Goal: Task Accomplishment & Management: Complete application form

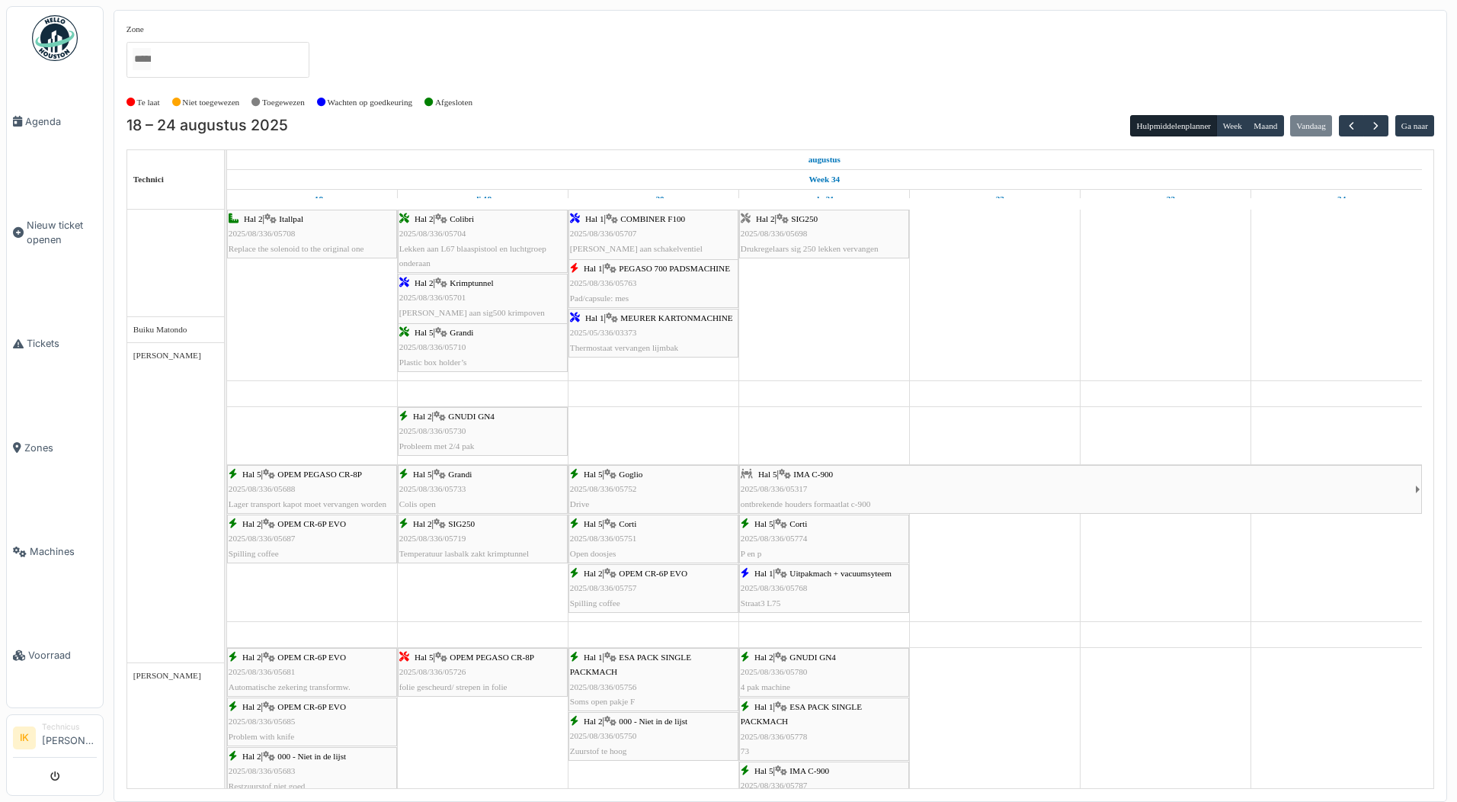
scroll to position [305, 0]
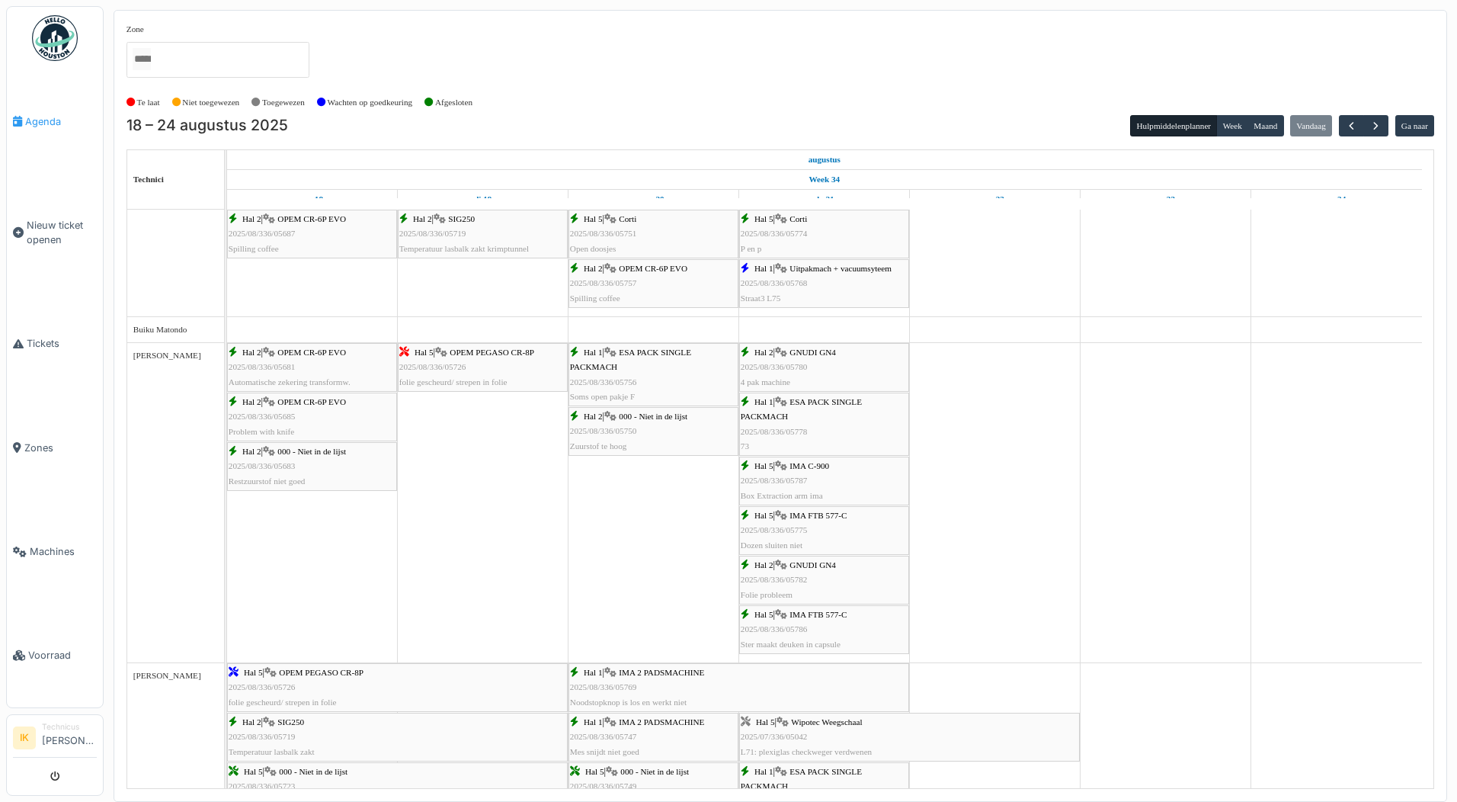
click at [42, 117] on span "Agenda" at bounding box center [61, 121] width 72 height 14
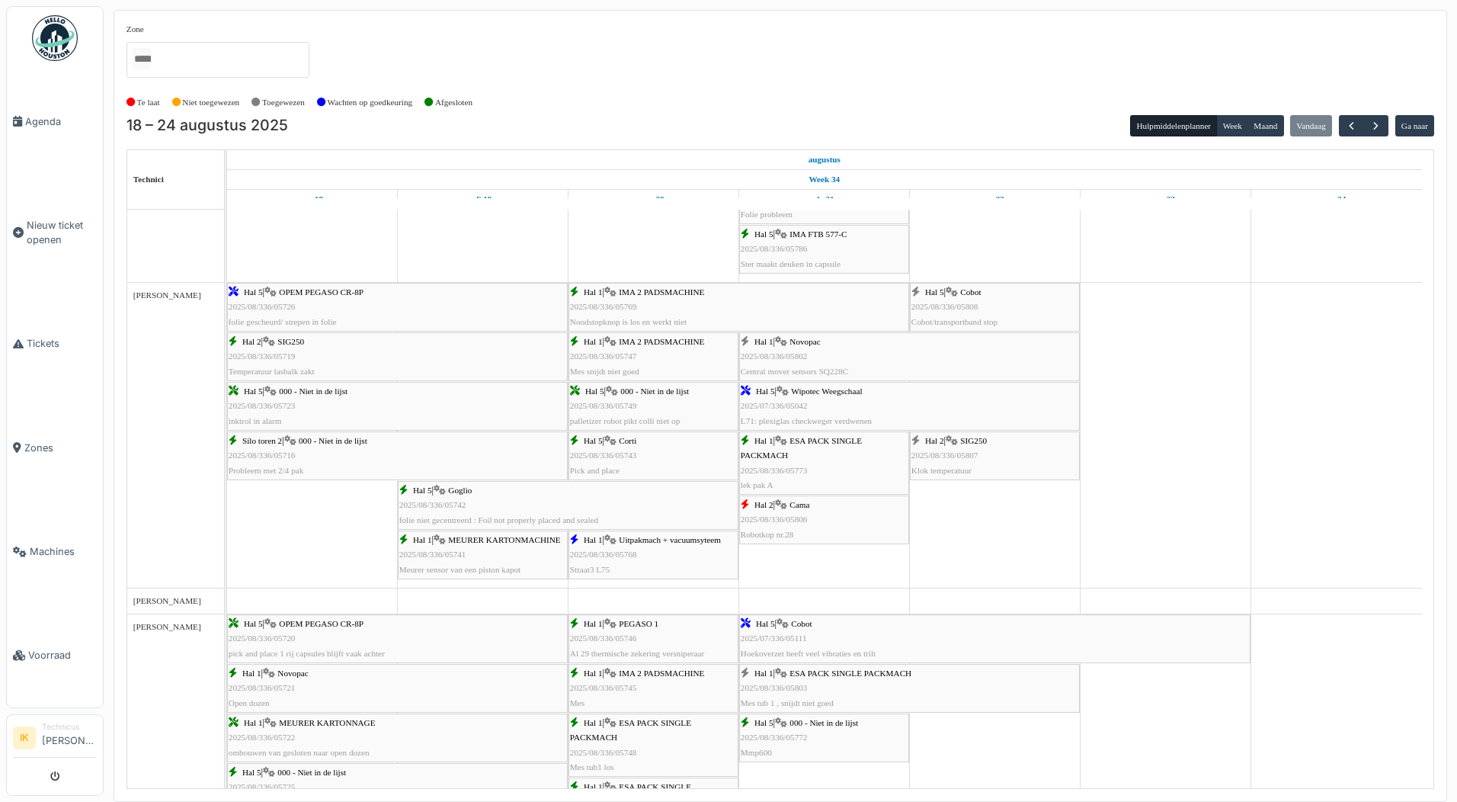
scroll to position [686, 0]
click at [810, 408] on div "Hal 5 | Wipotec Weegschaal 2025/07/336/05042 L71: plexiglas checkweger verdwenen" at bounding box center [910, 405] width 338 height 44
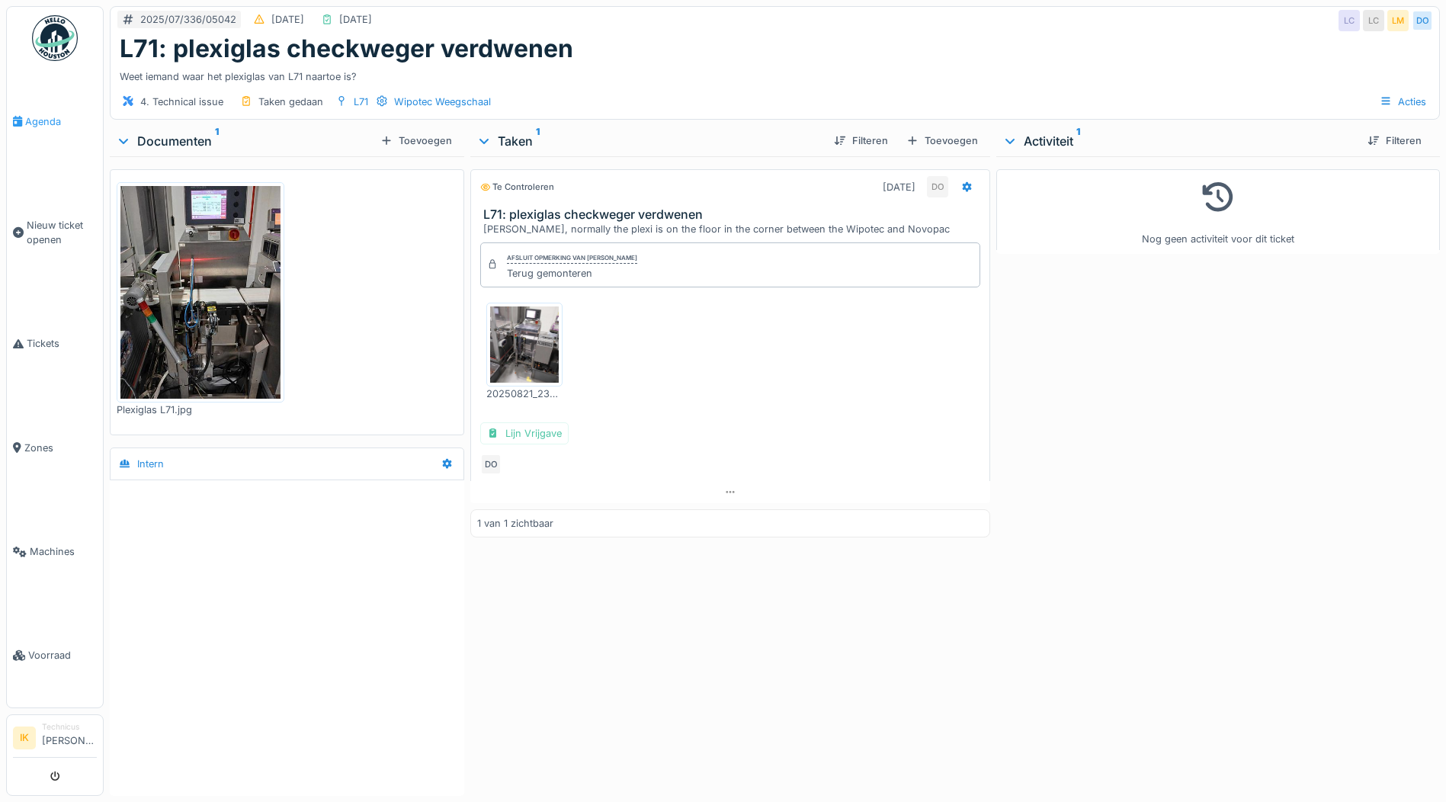
drag, startPoint x: 0, startPoint y: 0, endPoint x: 35, endPoint y: 120, distance: 125.4
click at [35, 120] on span "Agenda" at bounding box center [61, 121] width 72 height 14
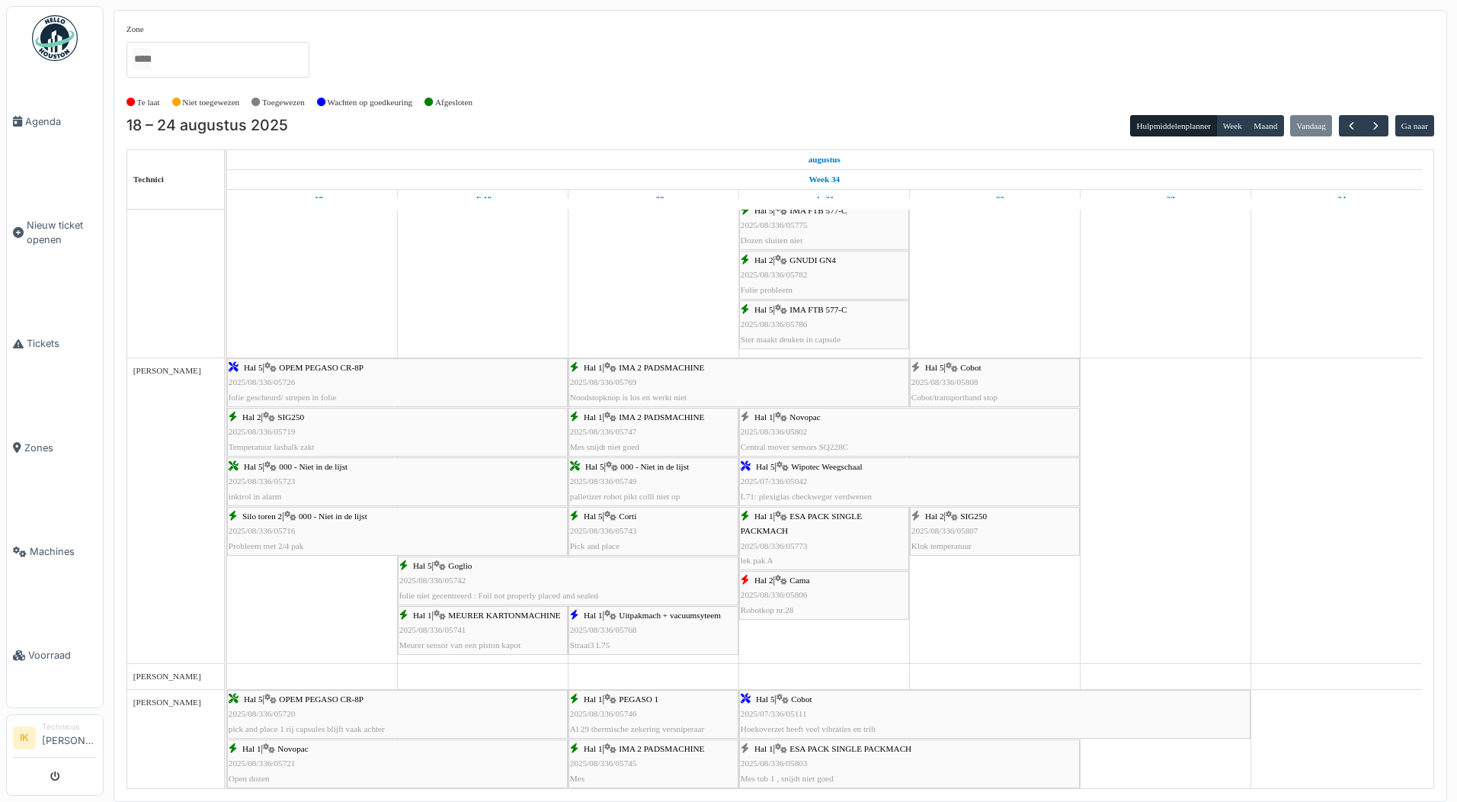
click at [824, 594] on div "Hal 2 | Cama 2025/08/336/05806 Robotkop nr.28" at bounding box center [824, 595] width 167 height 44
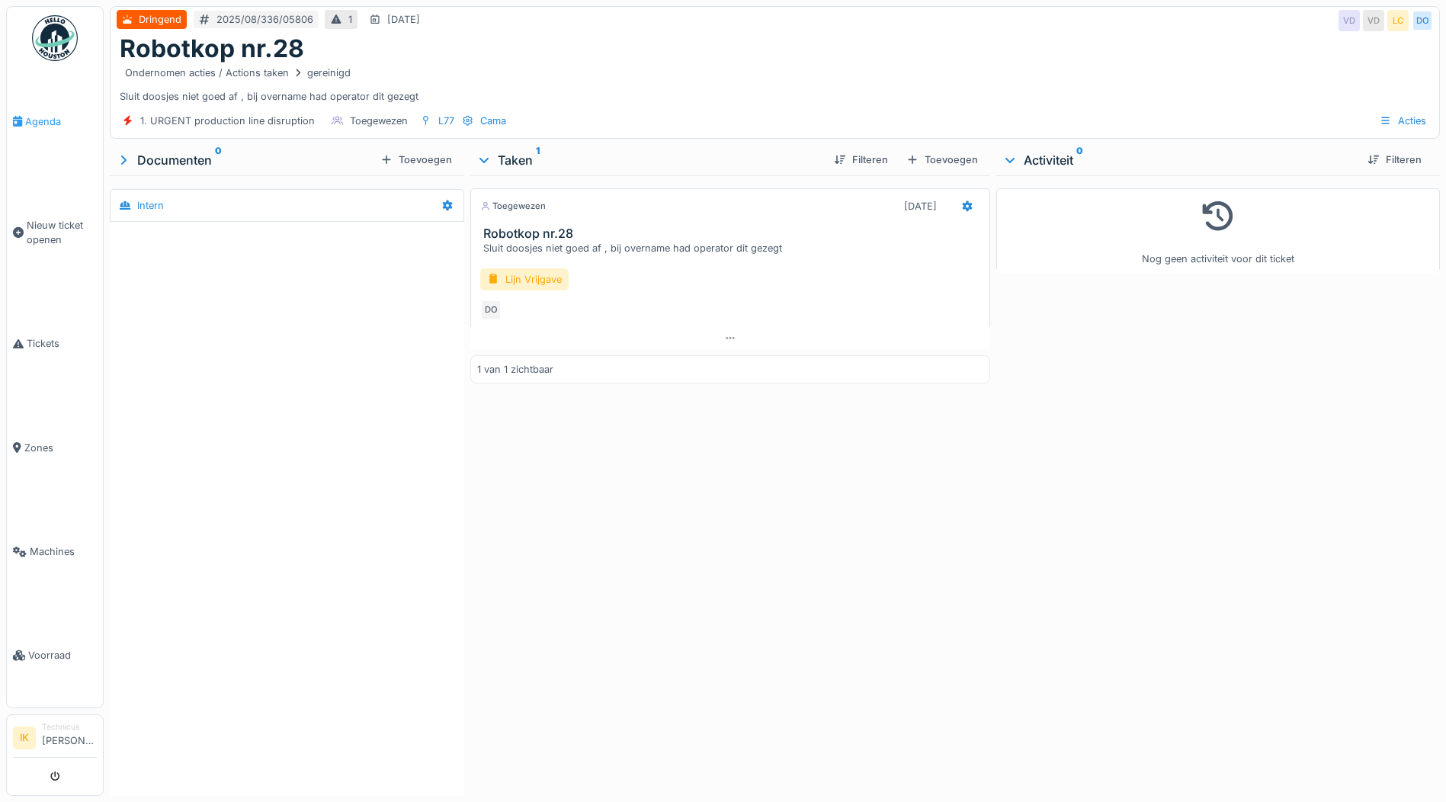
click at [41, 120] on span "Agenda" at bounding box center [61, 121] width 72 height 14
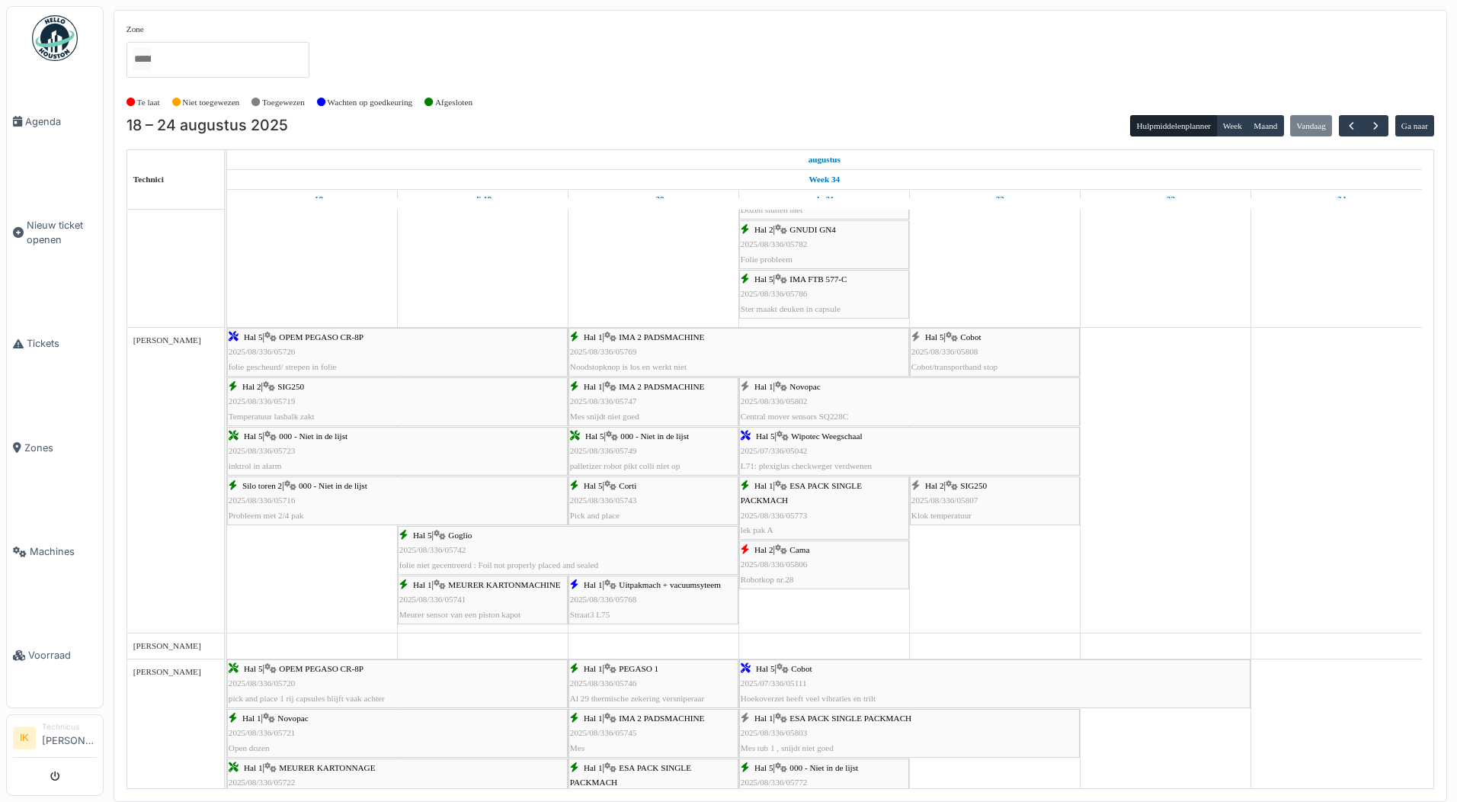
scroll to position [686, 0]
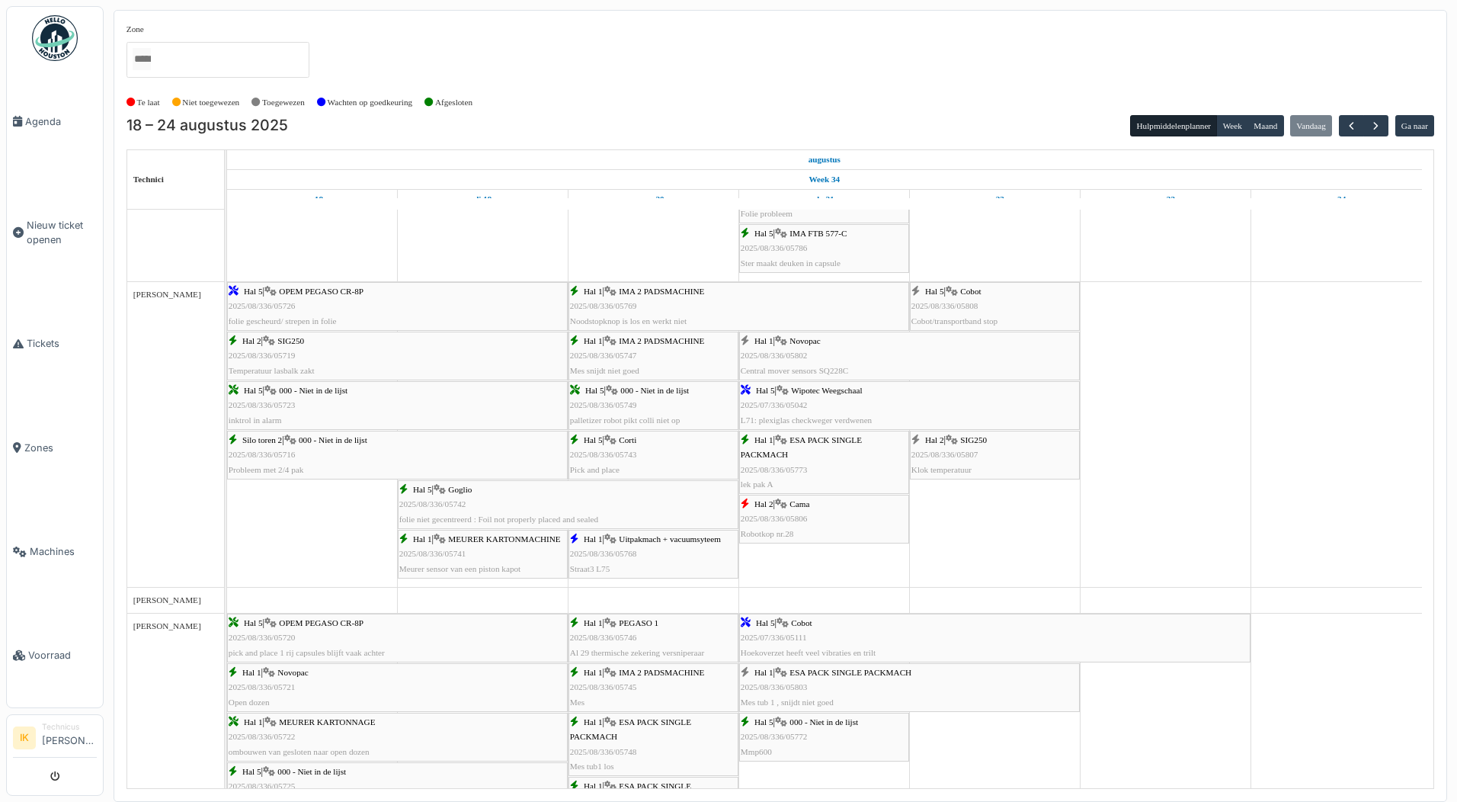
click at [949, 292] on div "Hal 5 | Cobot 2025/08/336/05808 Cobot/transportband stop" at bounding box center [995, 306] width 167 height 44
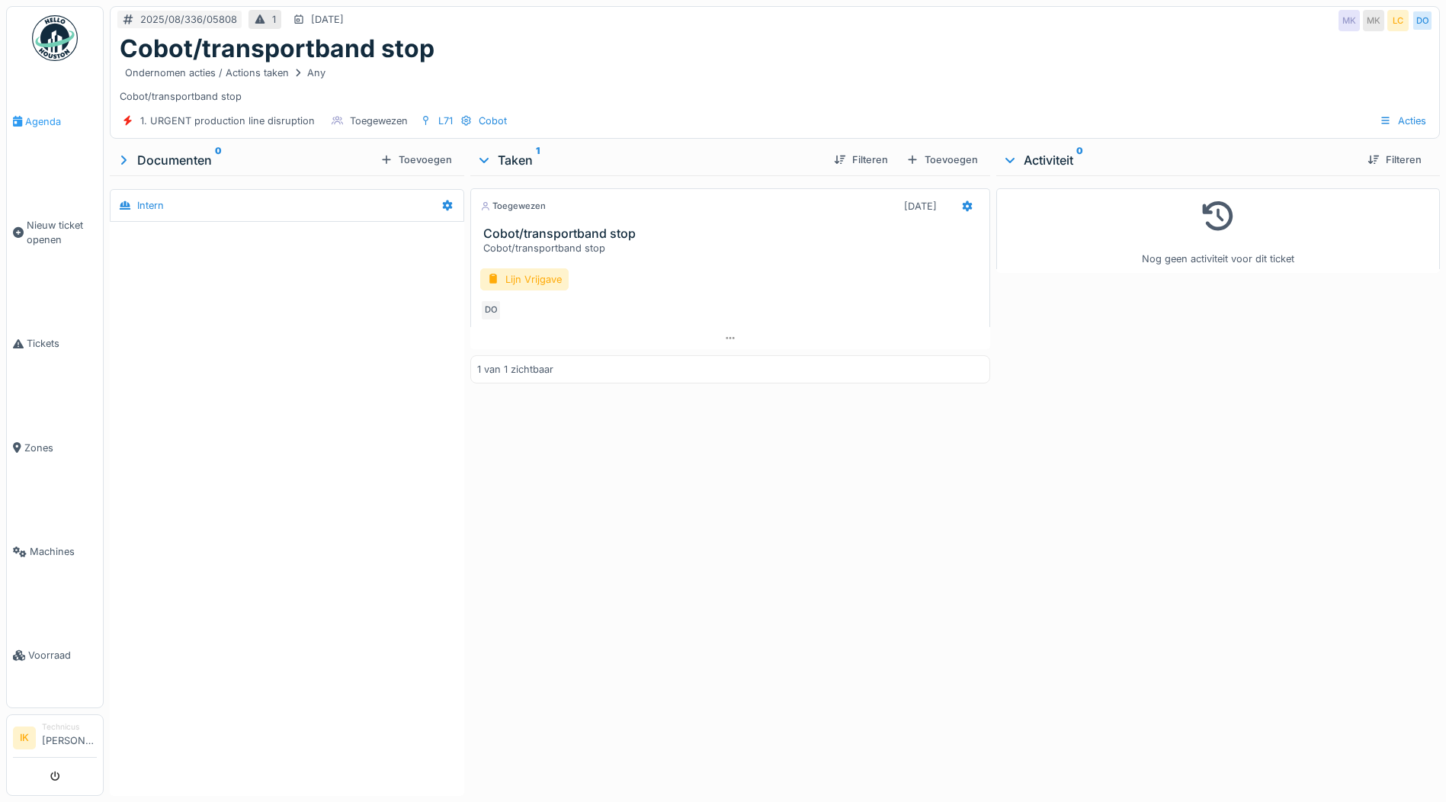
click at [41, 121] on span "Agenda" at bounding box center [61, 121] width 72 height 14
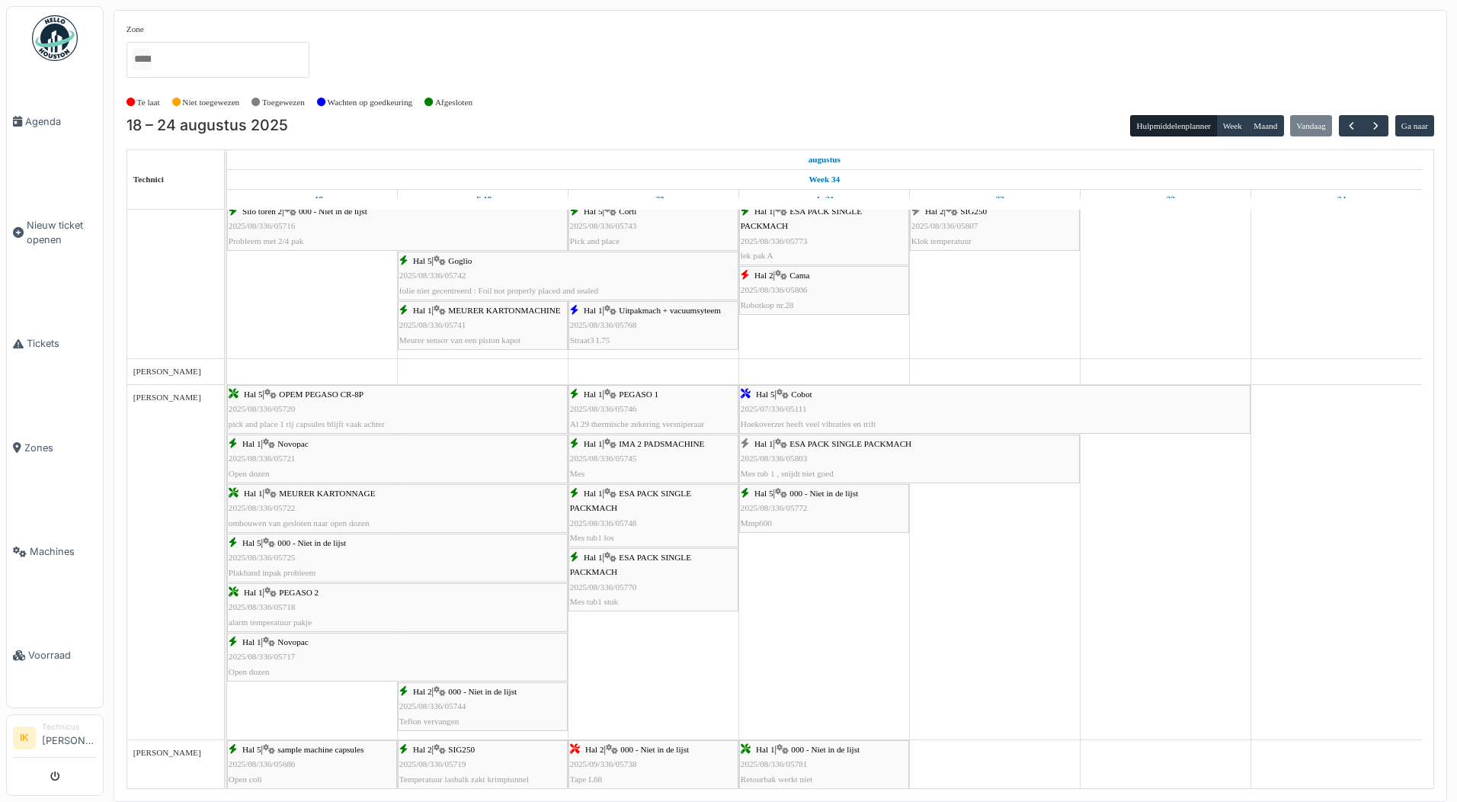
scroll to position [991, 0]
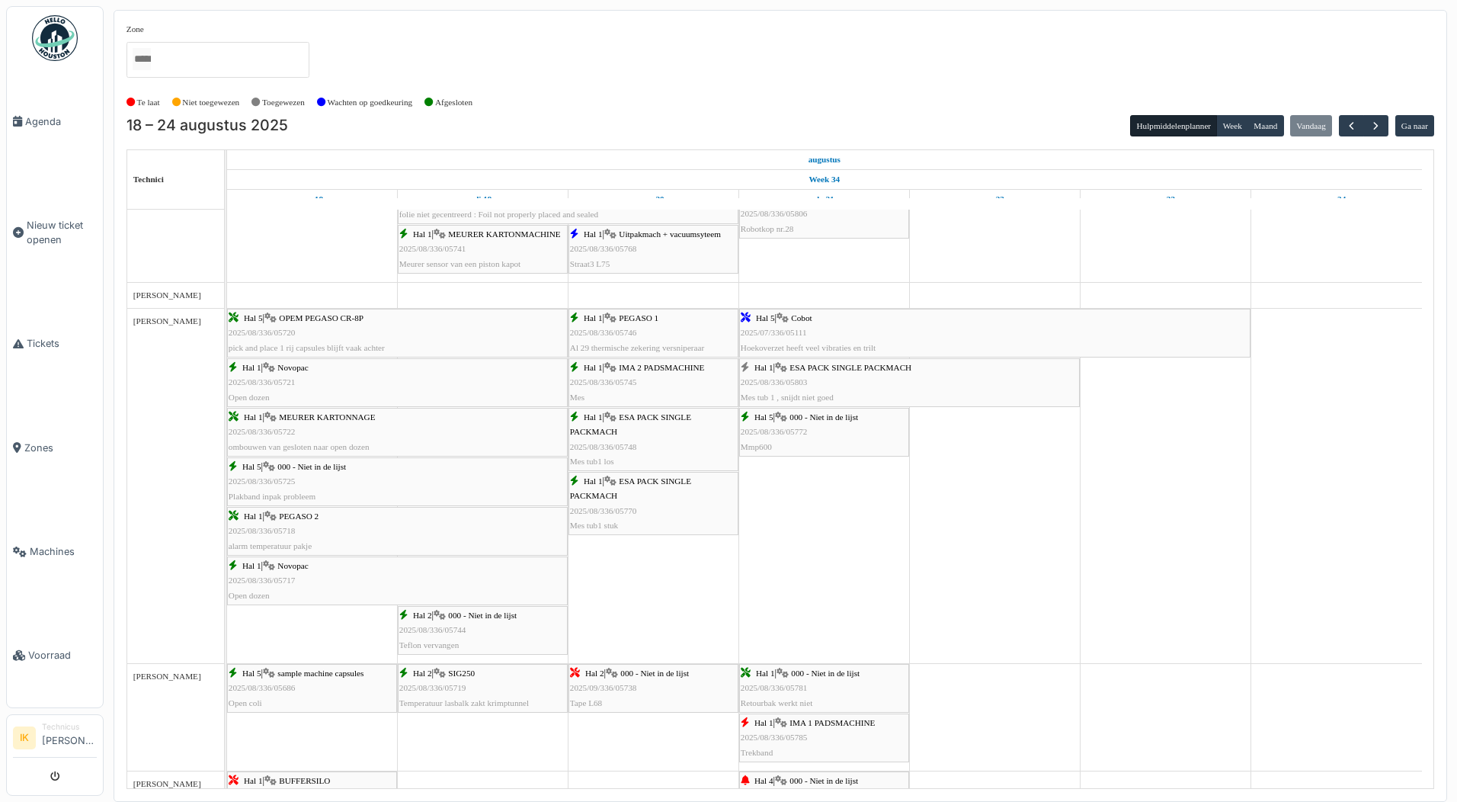
click at [827, 377] on div "Hal 1 | ESA PACK SINGLE PACKMACH 2025/08/336/05803 Mes tub 1 , snijdt niet goed" at bounding box center [910, 383] width 338 height 44
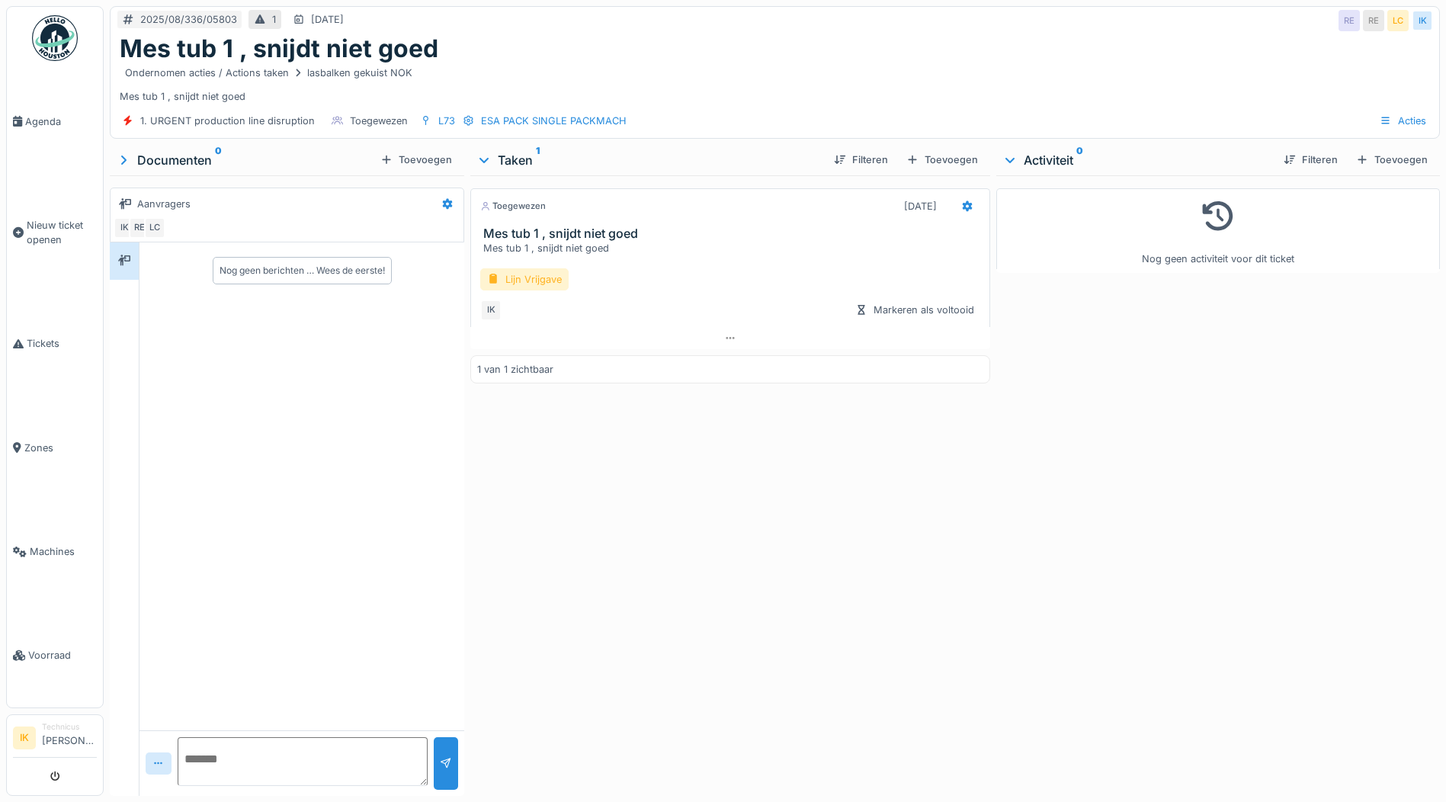
click at [506, 278] on div "Lijn Vrijgave" at bounding box center [524, 279] width 88 height 22
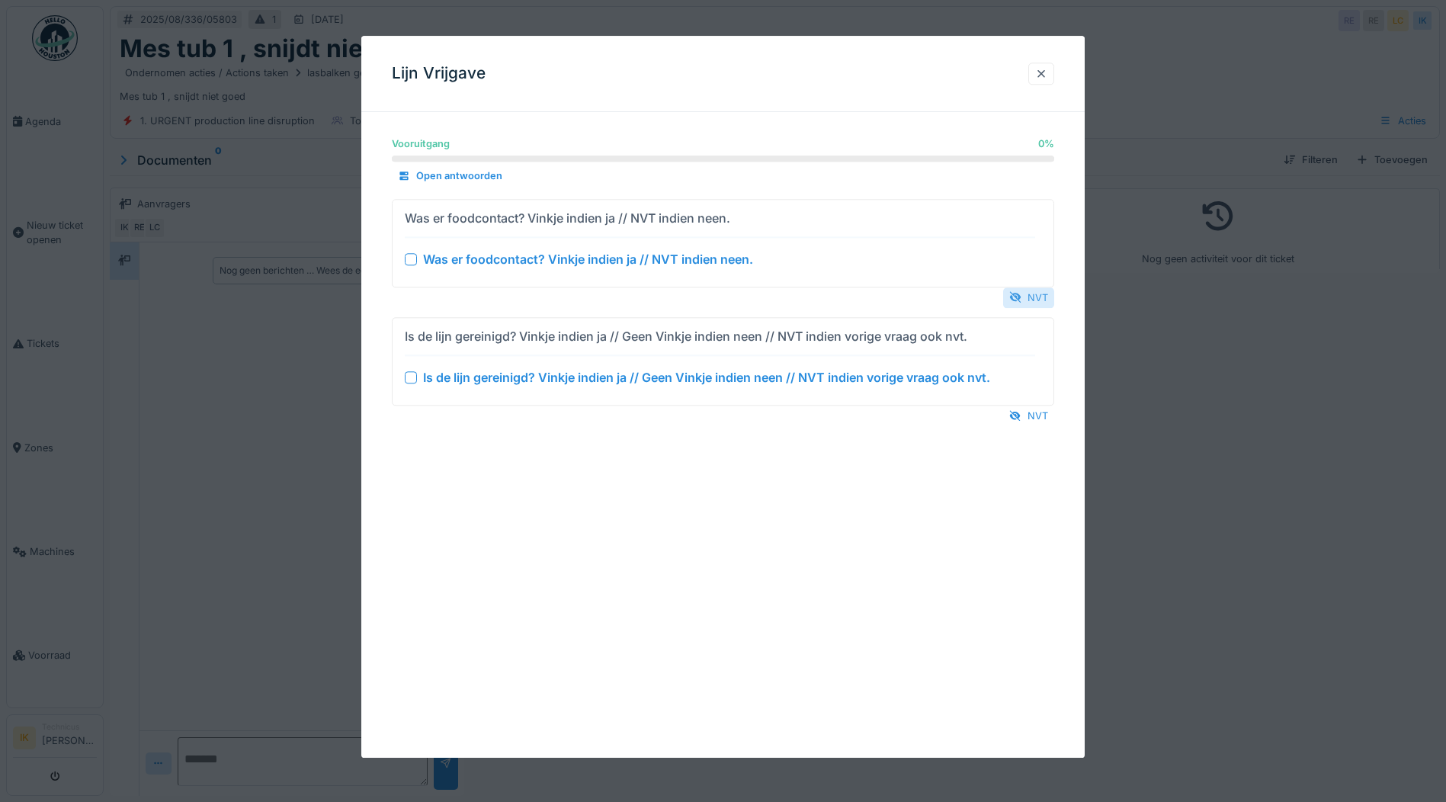
click at [1029, 296] on div "NVT" at bounding box center [1028, 297] width 51 height 21
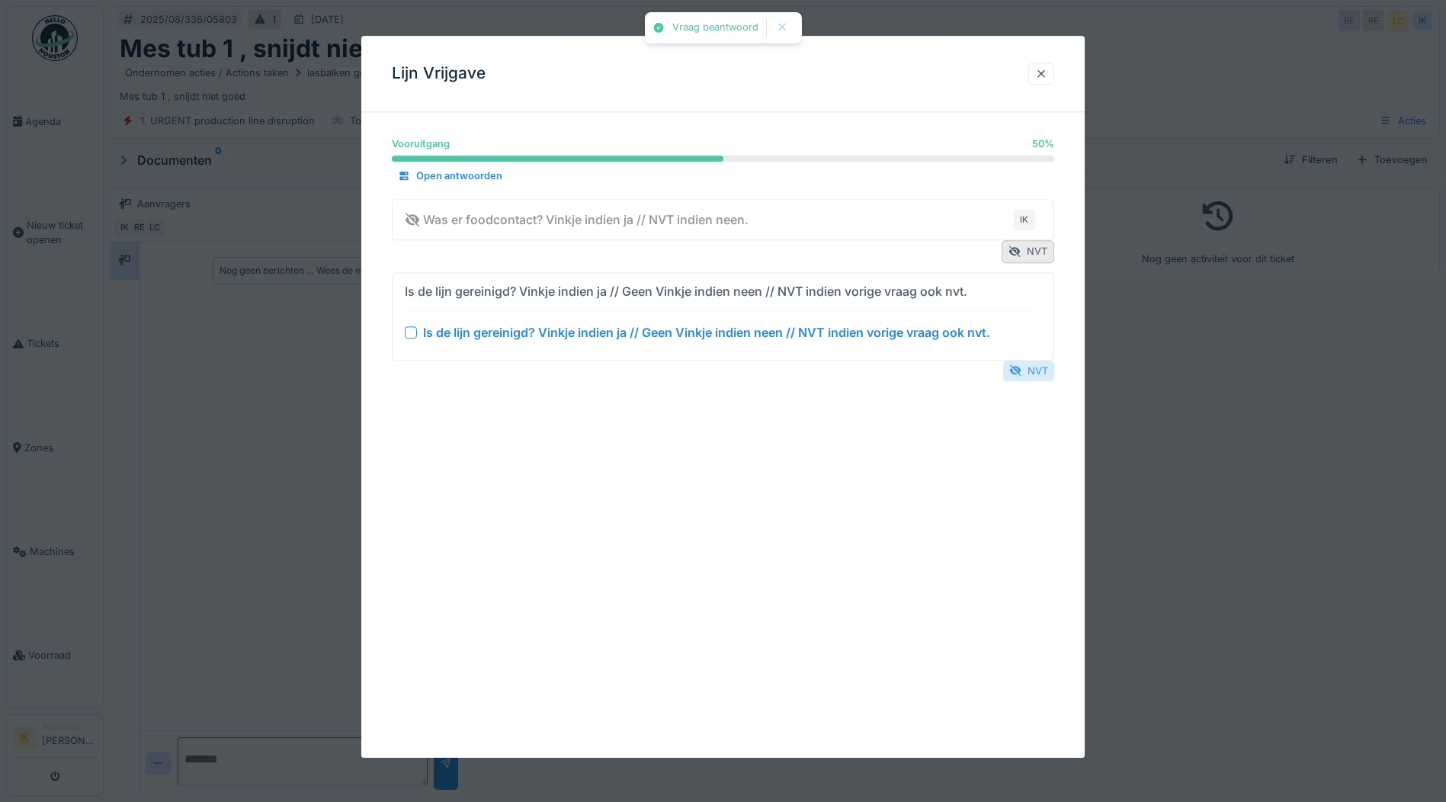
click at [1027, 371] on div "NVT" at bounding box center [1028, 371] width 51 height 21
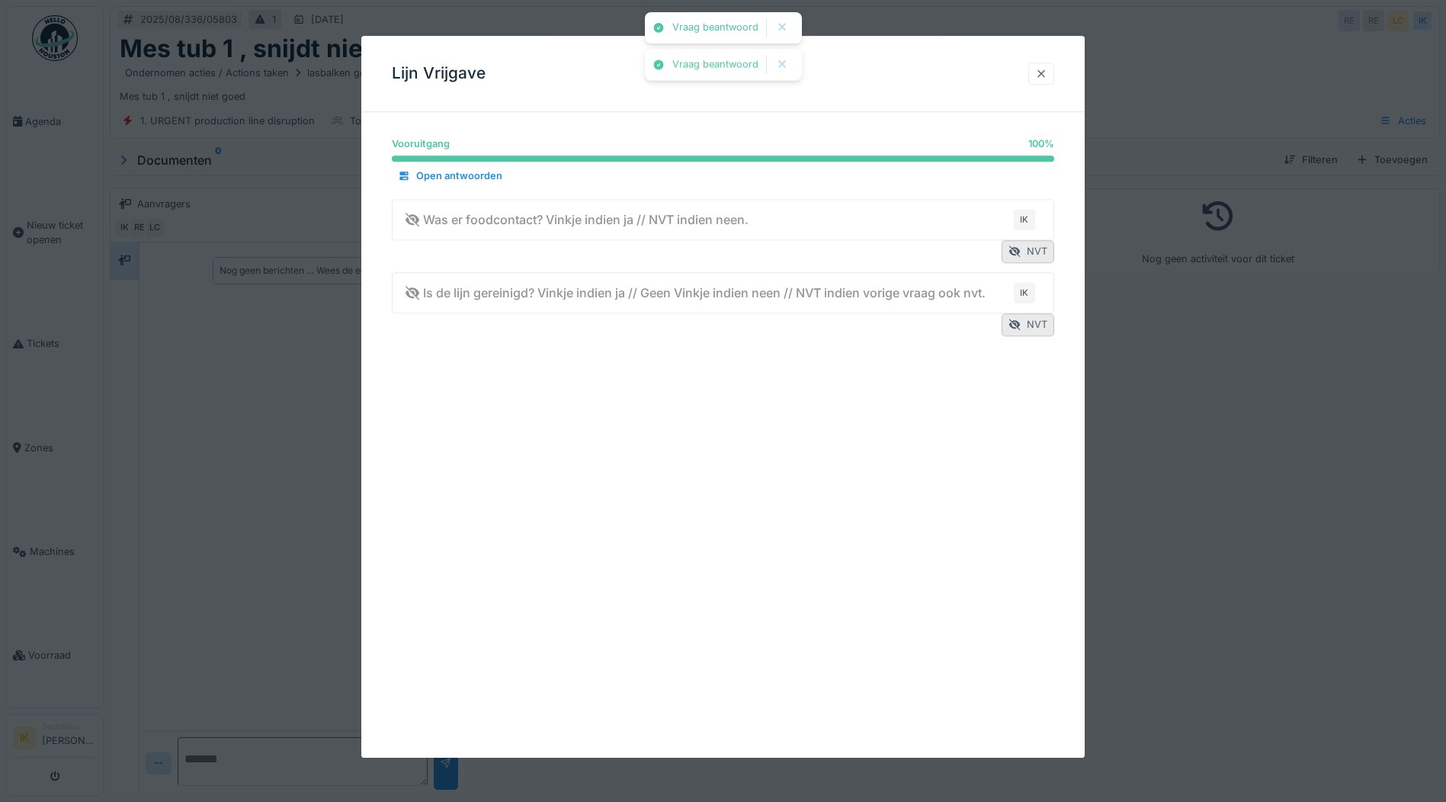
click at [1043, 73] on div at bounding box center [1041, 73] width 12 height 14
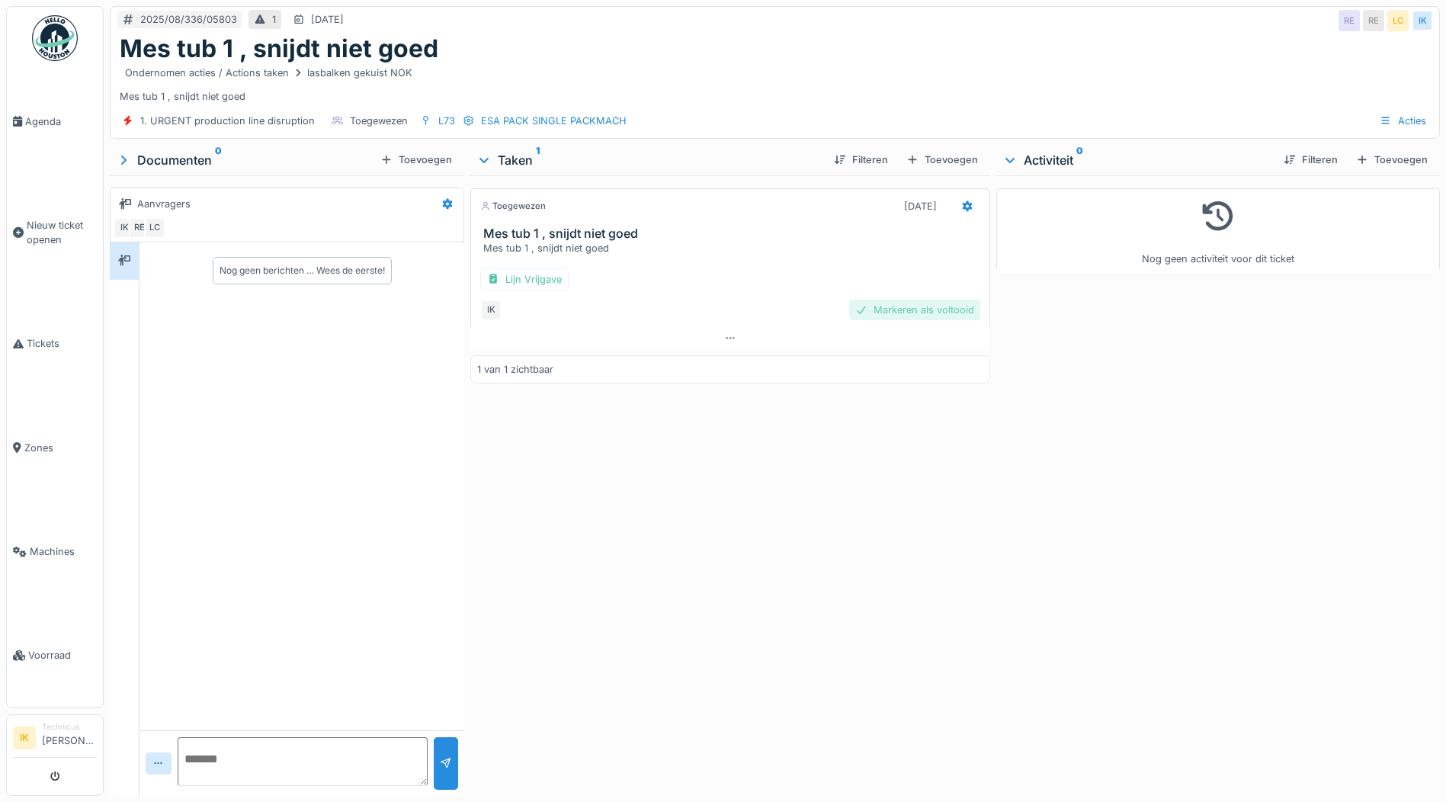
click at [933, 309] on div "Markeren als voltooid" at bounding box center [914, 310] width 131 height 21
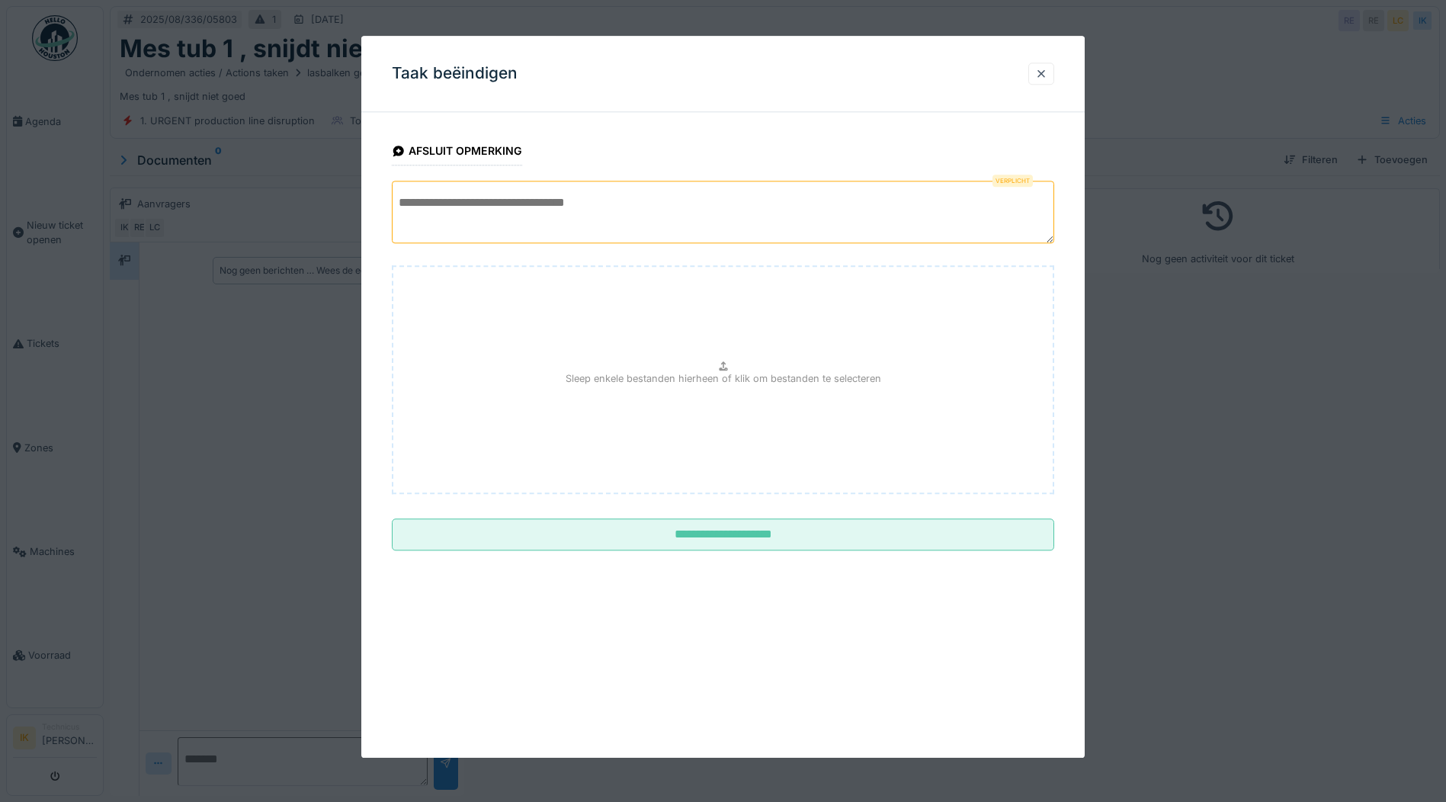
click at [439, 200] on textarea at bounding box center [723, 212] width 662 height 62
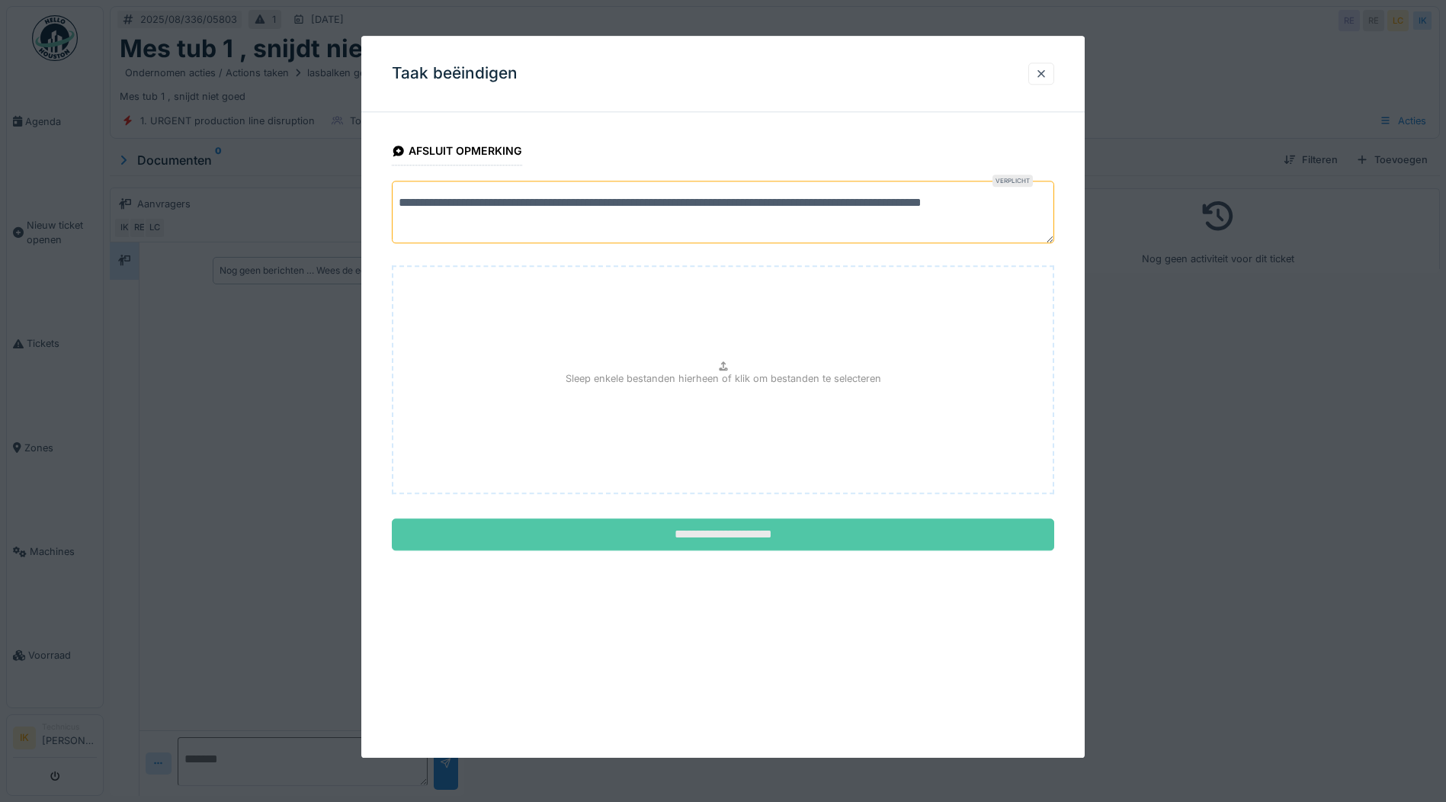
type textarea "**********"
click at [732, 534] on input "**********" at bounding box center [723, 535] width 662 height 32
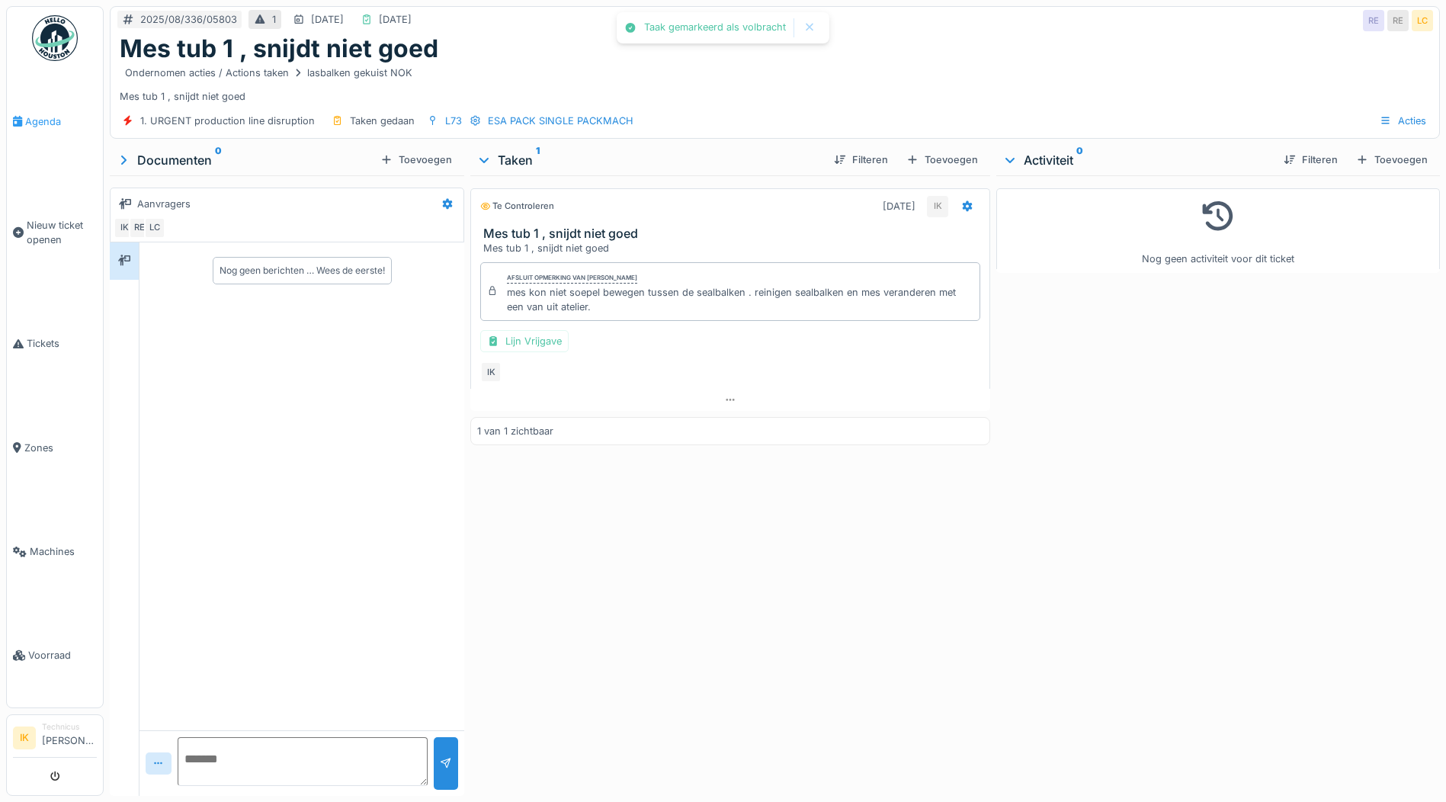
click at [43, 123] on span "Agenda" at bounding box center [61, 121] width 72 height 14
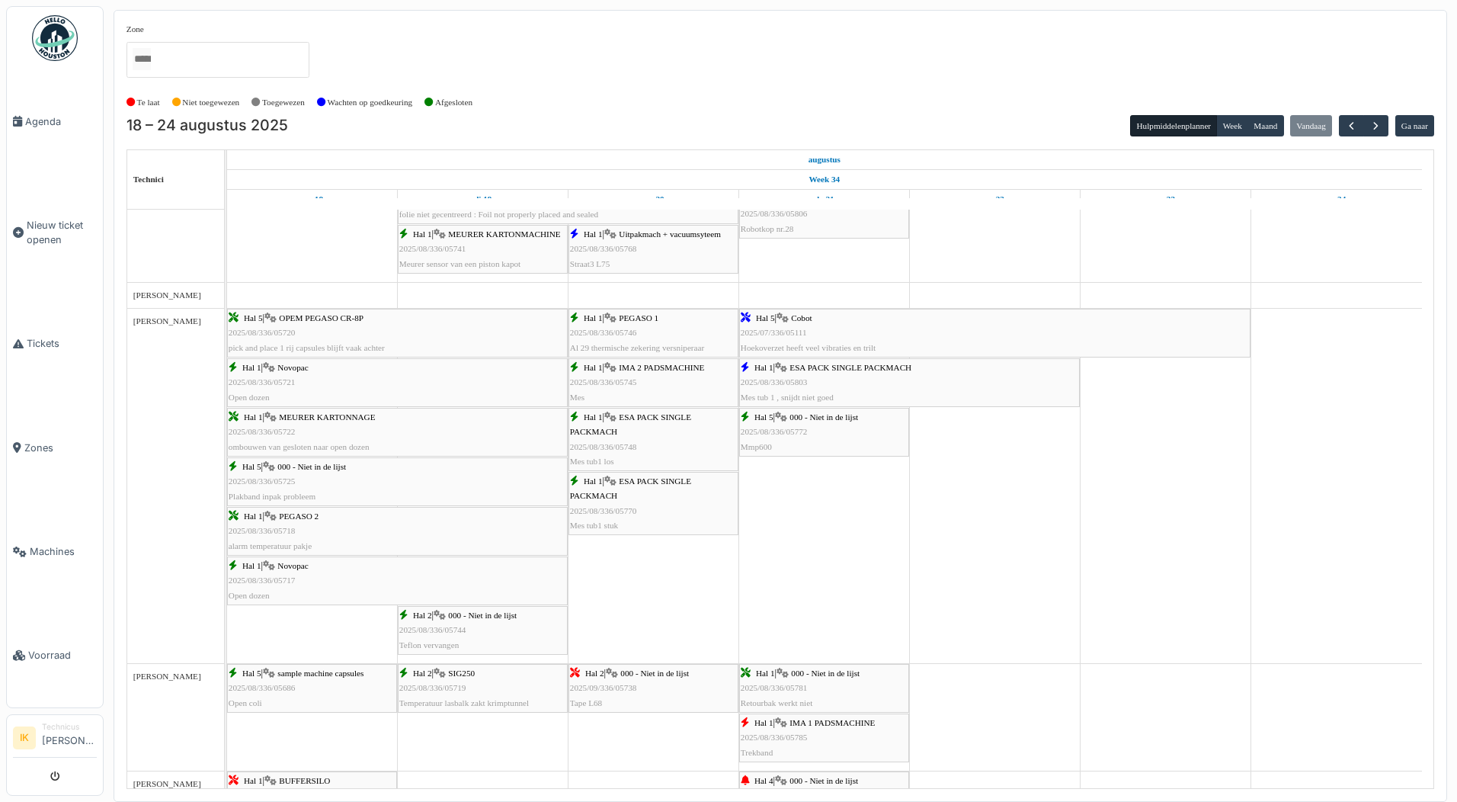
click at [779, 425] on div "Hal 5 | 000 - Niet in de lijst 2025/08/336/05772 Mmp600" at bounding box center [824, 432] width 167 height 44
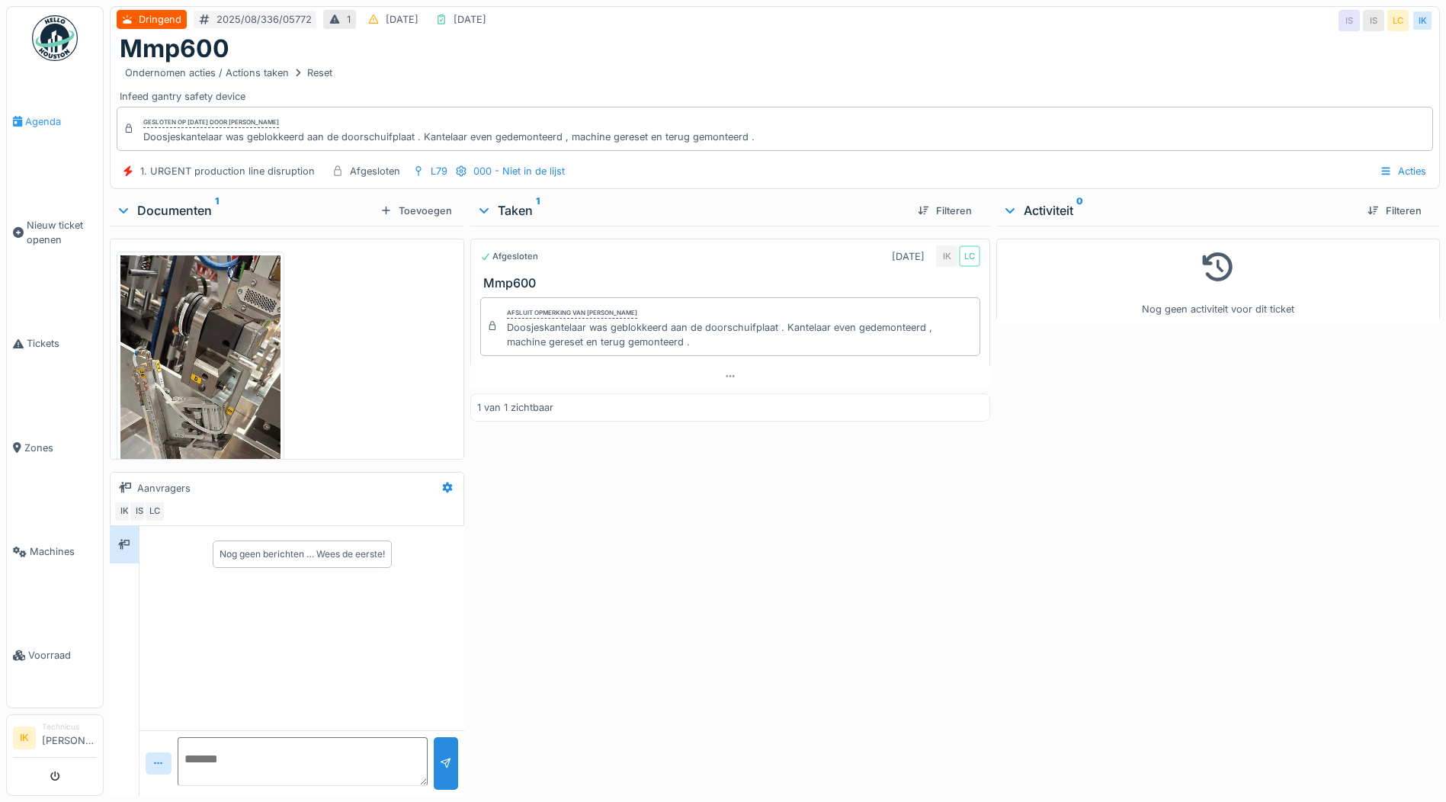
click at [37, 123] on span "Agenda" at bounding box center [61, 121] width 72 height 14
